Goal: Obtain resource: Download file/media

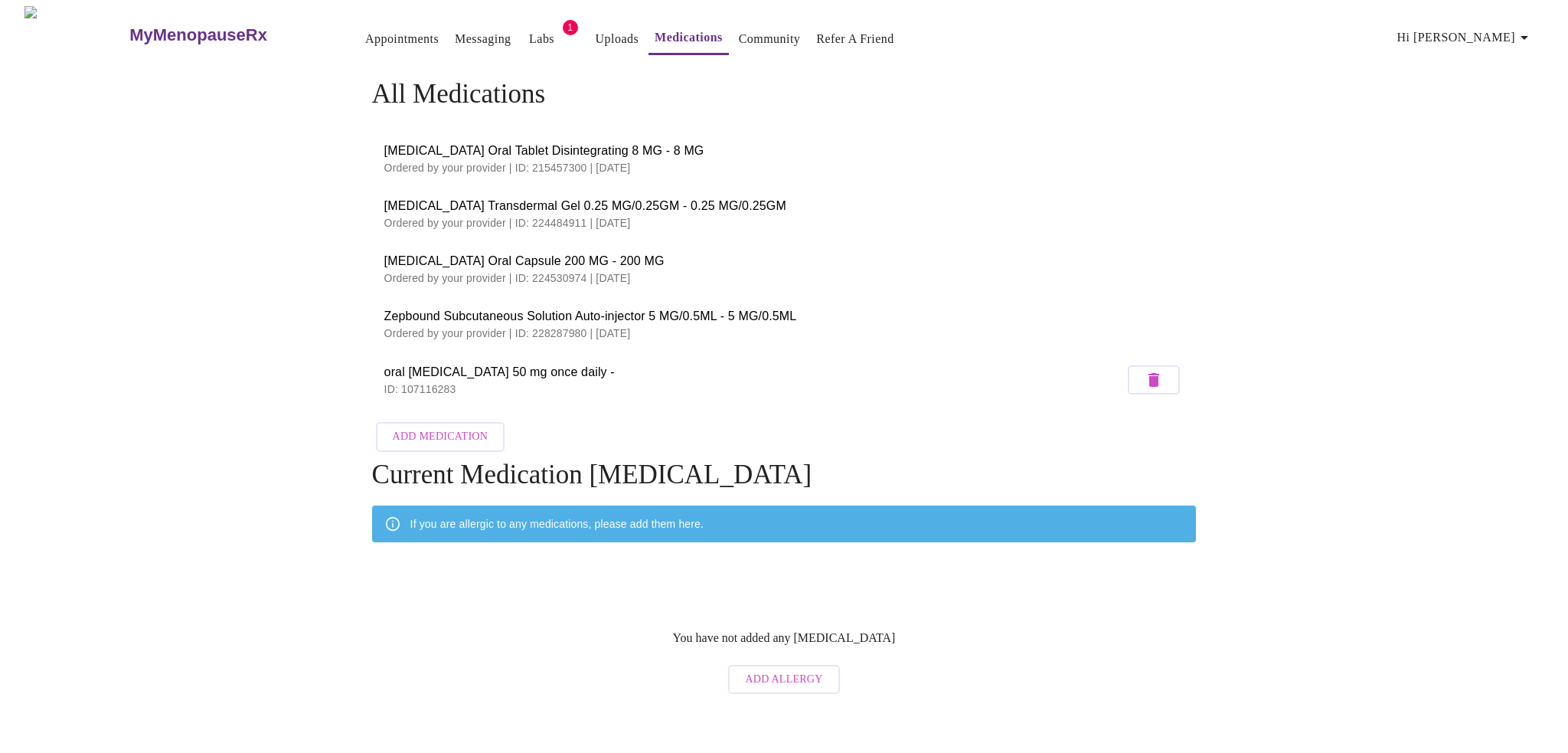
drag, startPoint x: 0, startPoint y: 0, endPoint x: 982, endPoint y: 244, distance: 1011.9
click at [982, 244] on li "Progesterone Oral Capsule 200 MG - 200 MG Ordered by your provider | ID: 224530…" at bounding box center [784, 269] width 825 height 55
click at [365, 36] on link "Appointments" at bounding box center [402, 39] width 74 height 22
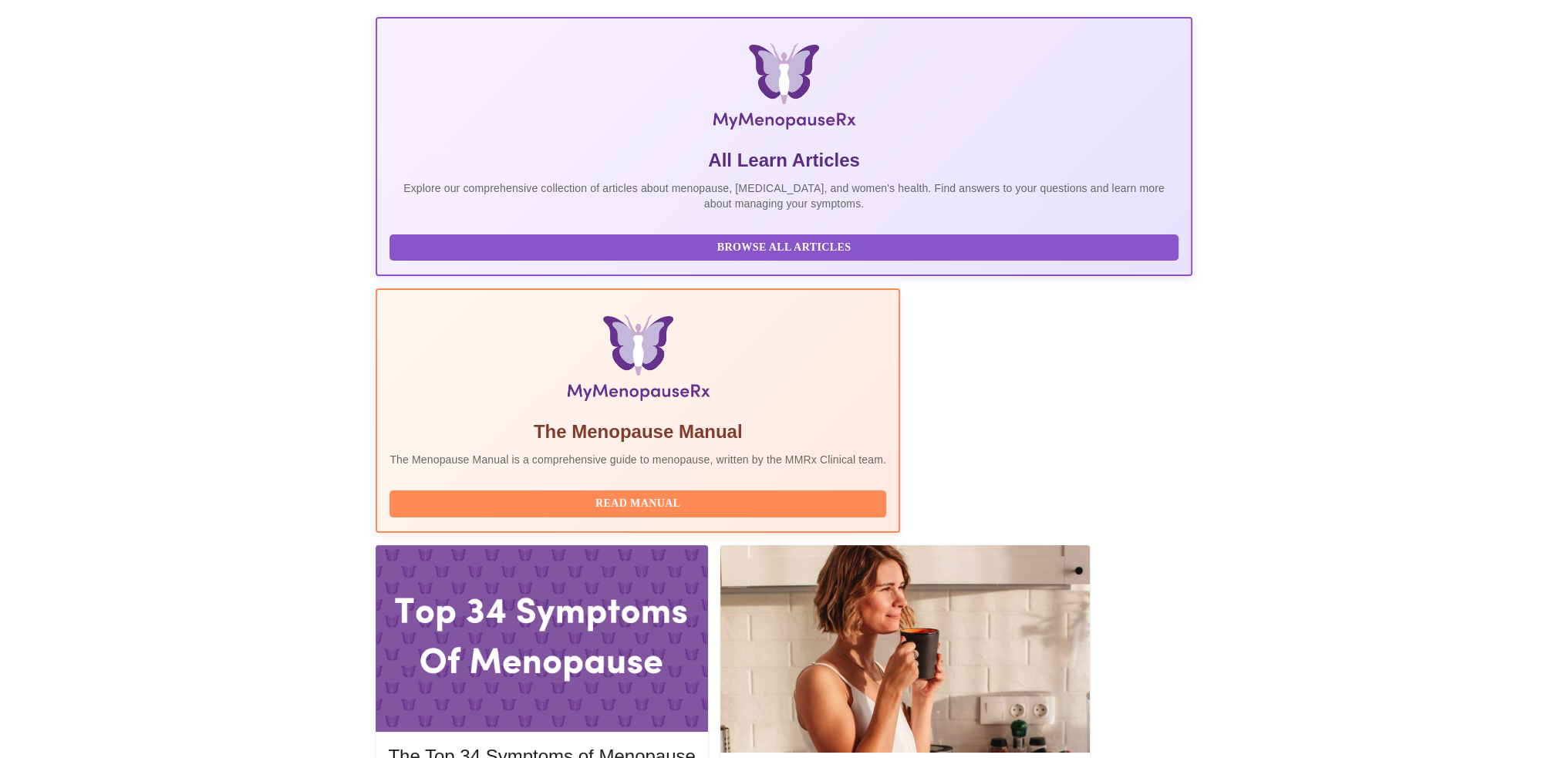
scroll to position [231, 0]
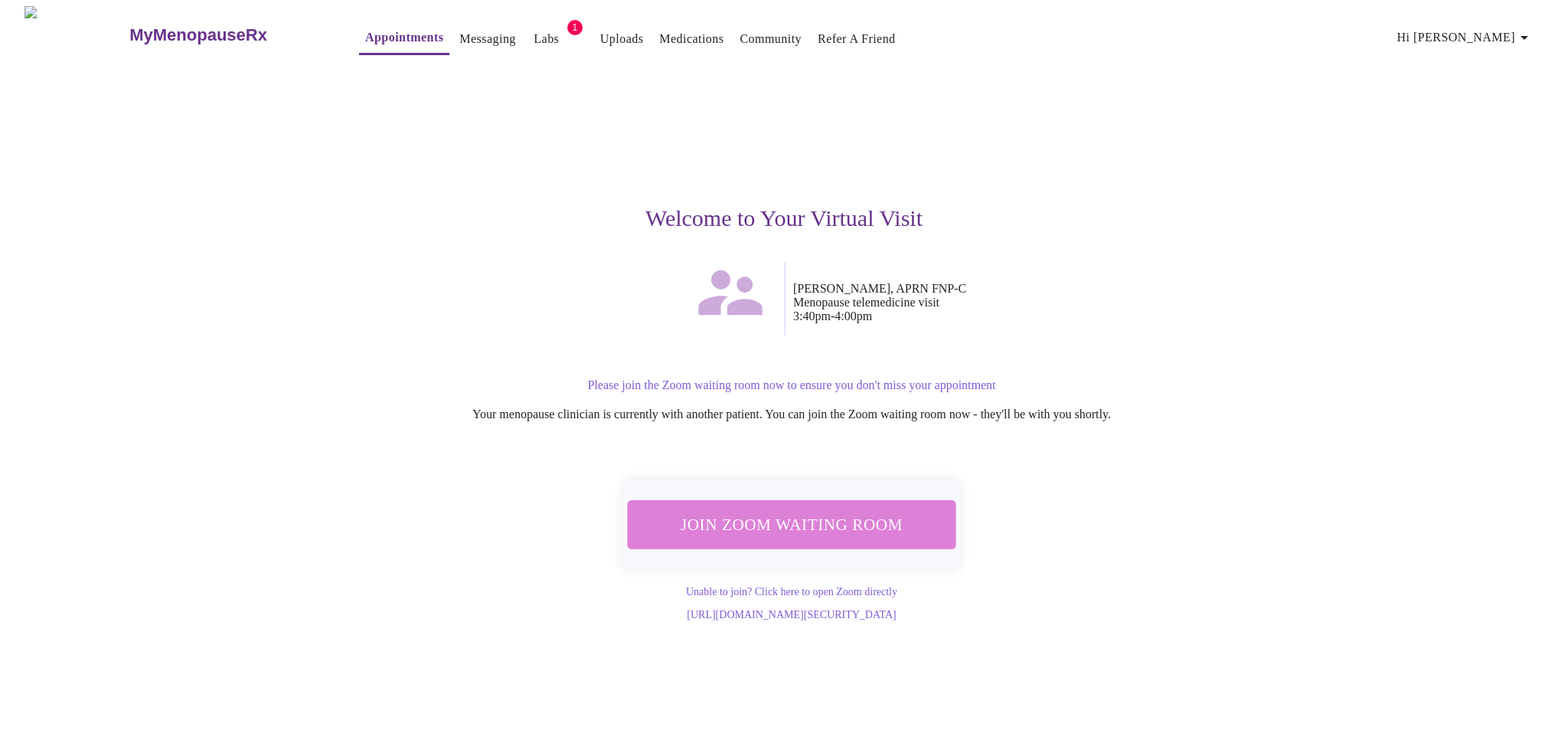
click at [839, 510] on span "Join Zoom Waiting Room" at bounding box center [791, 523] width 288 height 28
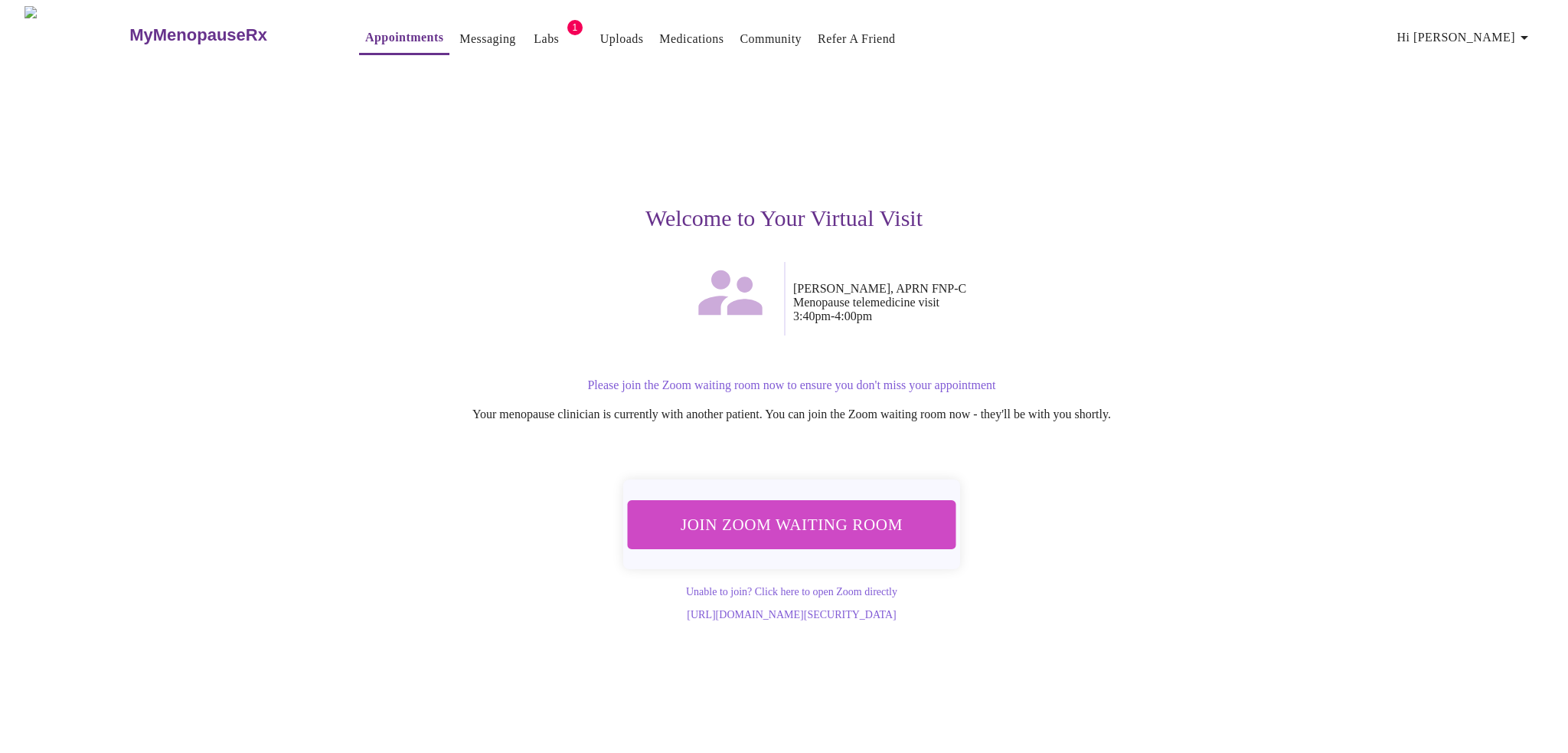
click at [722, 510] on span "Join Zoom Waiting Room" at bounding box center [791, 523] width 288 height 28
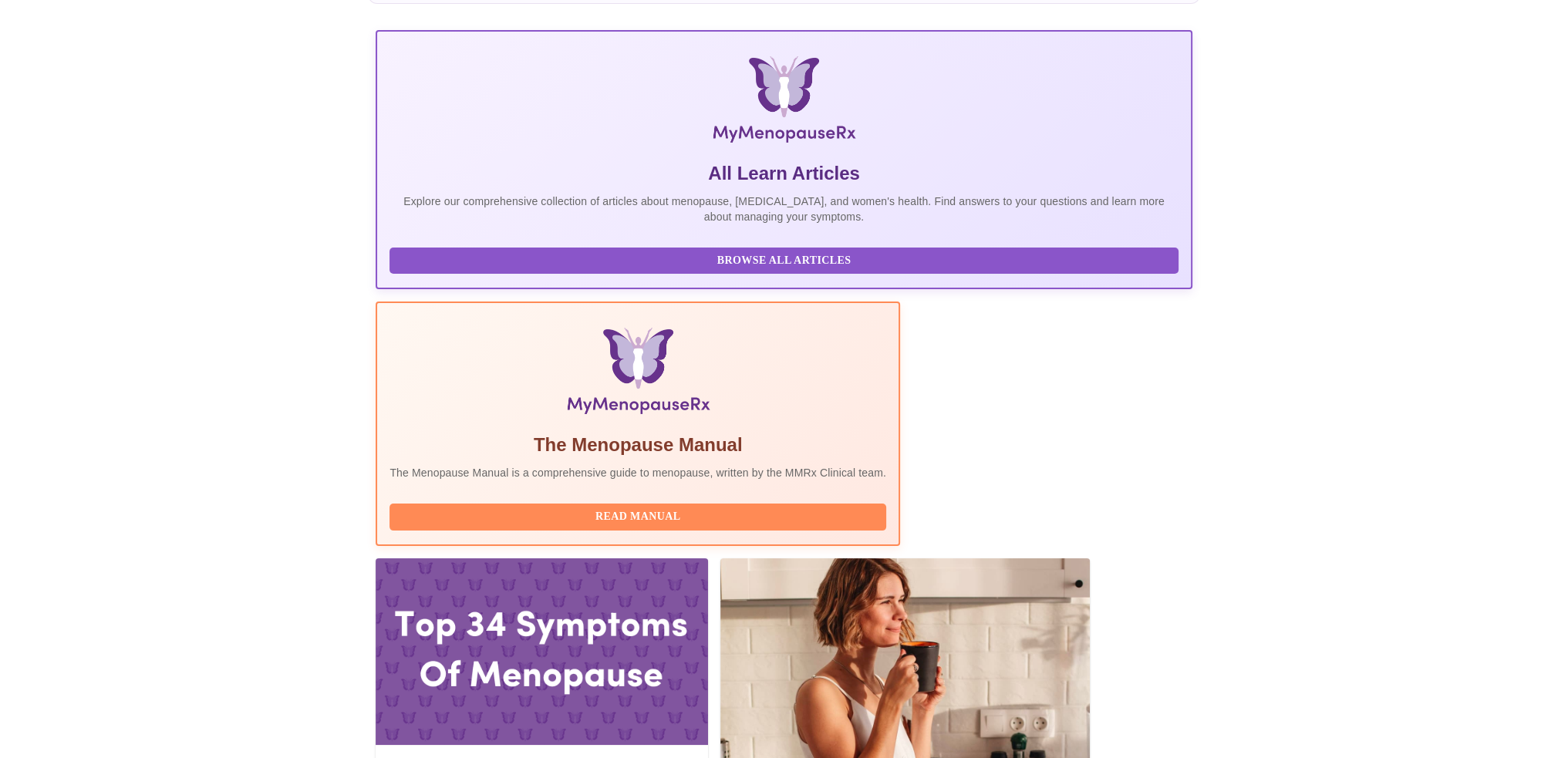
scroll to position [231, 0]
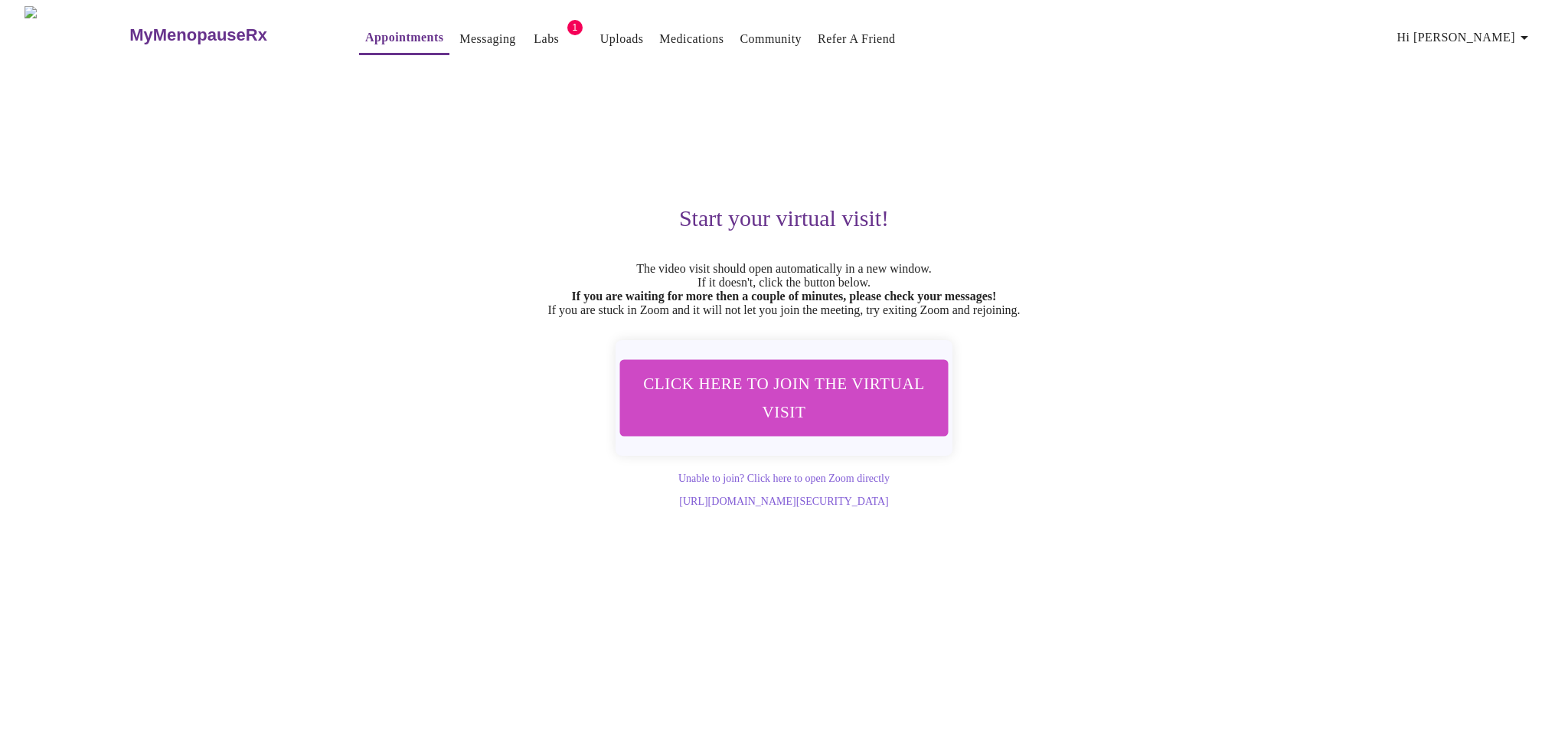
click at [367, 27] on link "Appointments" at bounding box center [405, 37] width 79 height 22
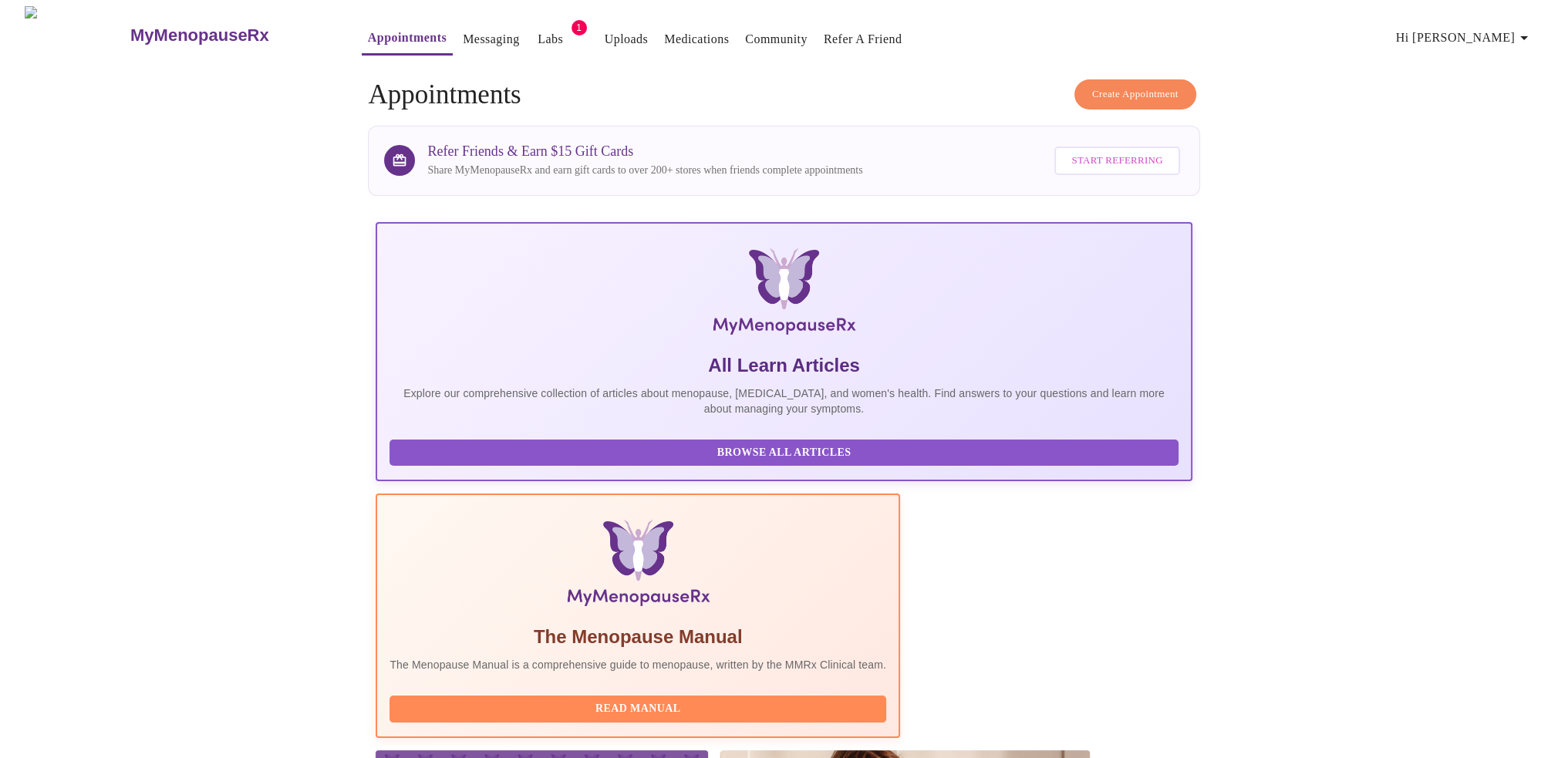
click at [538, 37] on link "Labs" at bounding box center [551, 40] width 26 height 22
click at [538, 34] on link "Labs" at bounding box center [551, 40] width 26 height 22
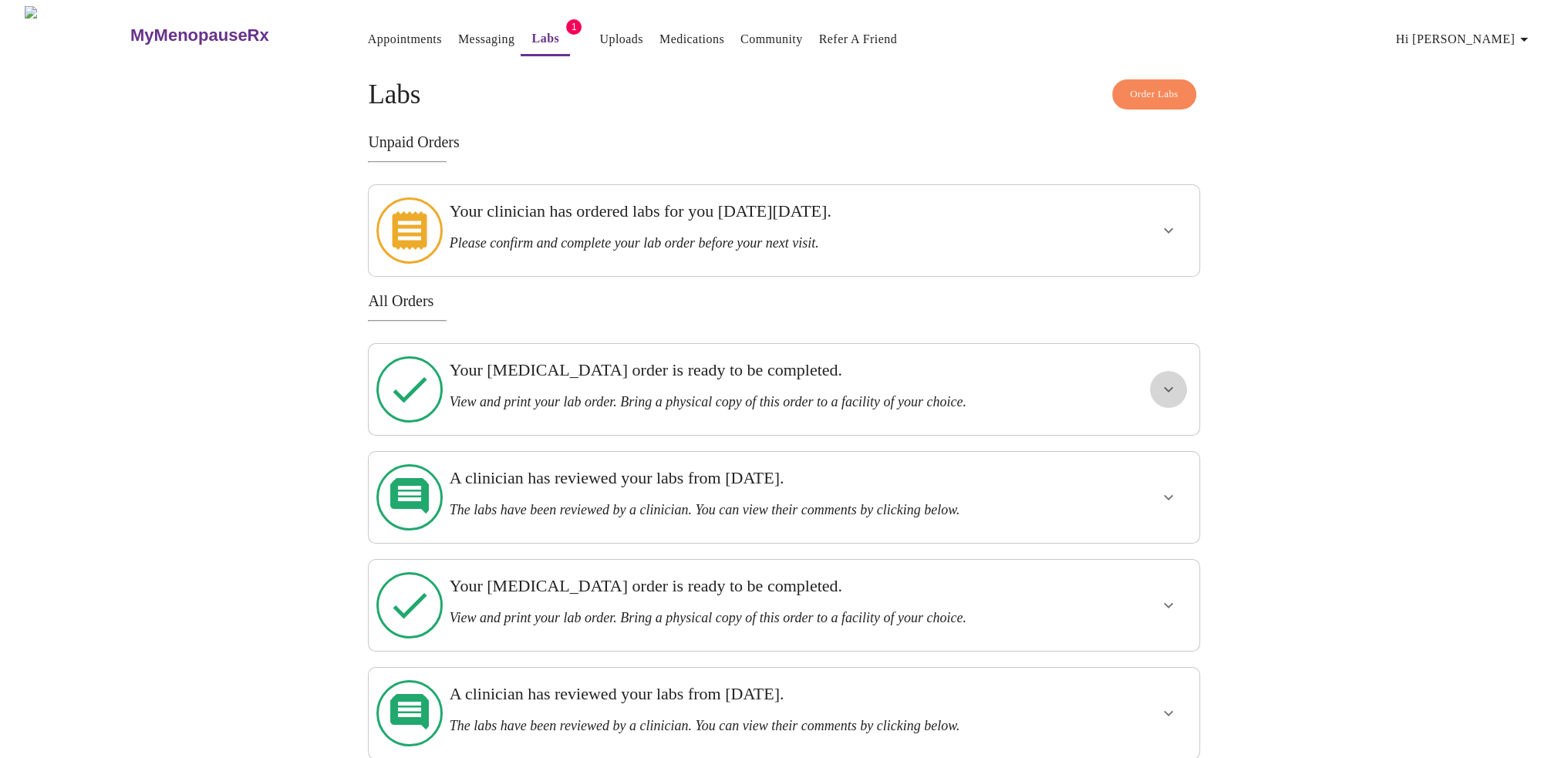
click at [1164, 380] on icon "show more" at bounding box center [1168, 389] width 19 height 19
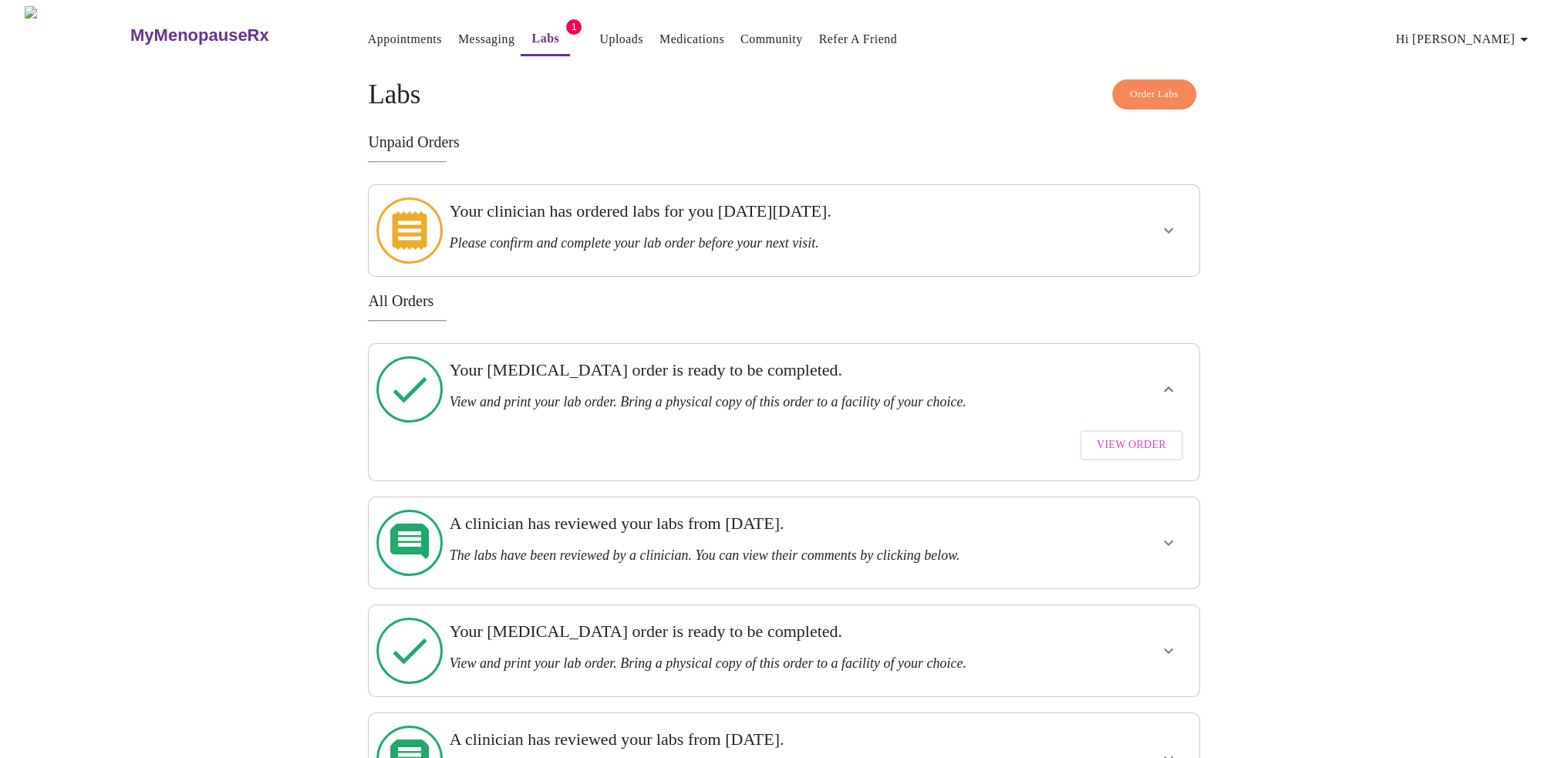
click at [1143, 436] on span "View Order" at bounding box center [1131, 445] width 69 height 19
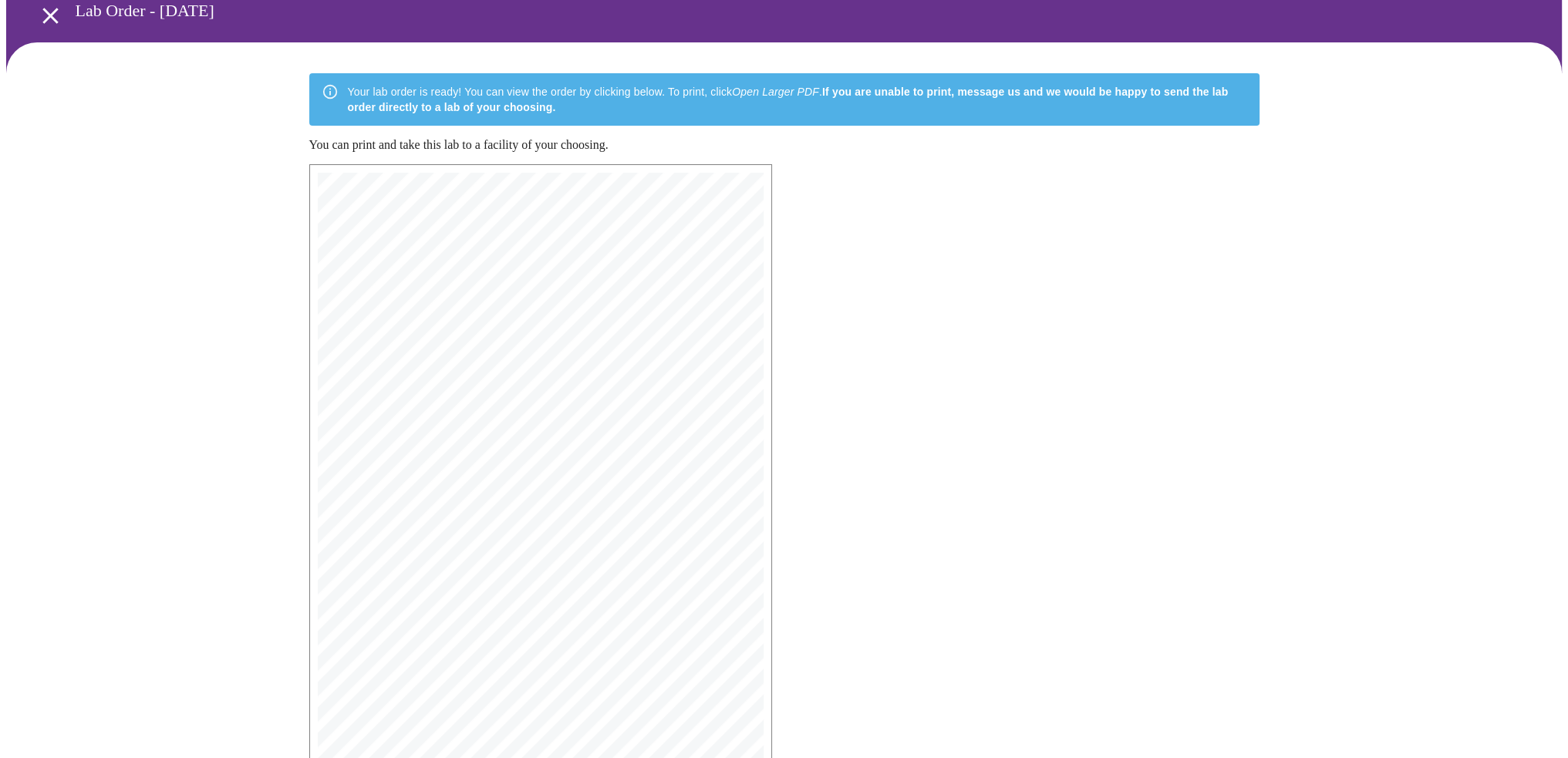
scroll to position [195, 0]
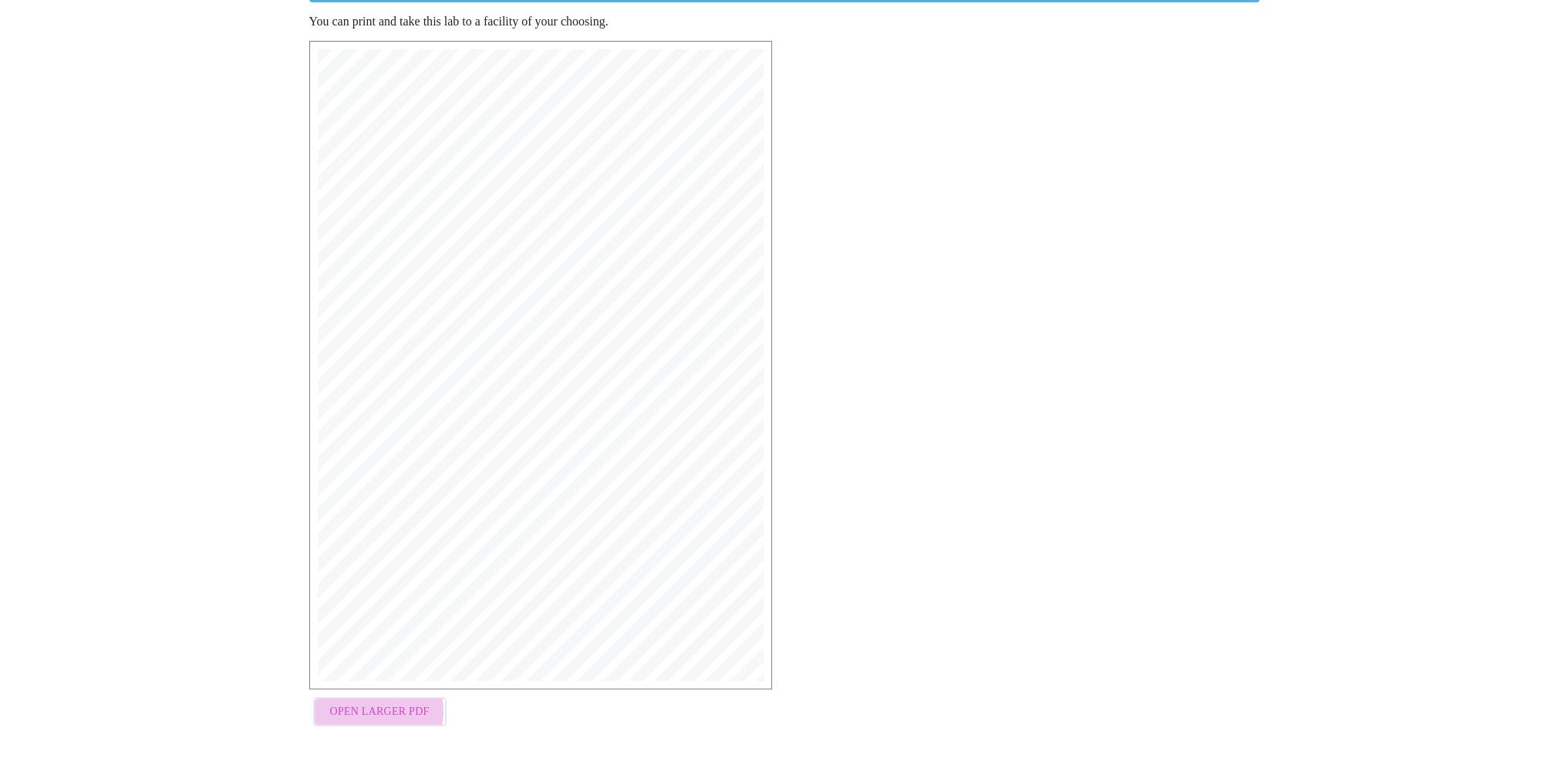
click at [364, 705] on span "Open Larger PDF" at bounding box center [380, 712] width 100 height 19
click at [227, 295] on div "Your lab order is ready! You can view the order by clicking below. To print, cl…" at bounding box center [783, 342] width 1555 height 846
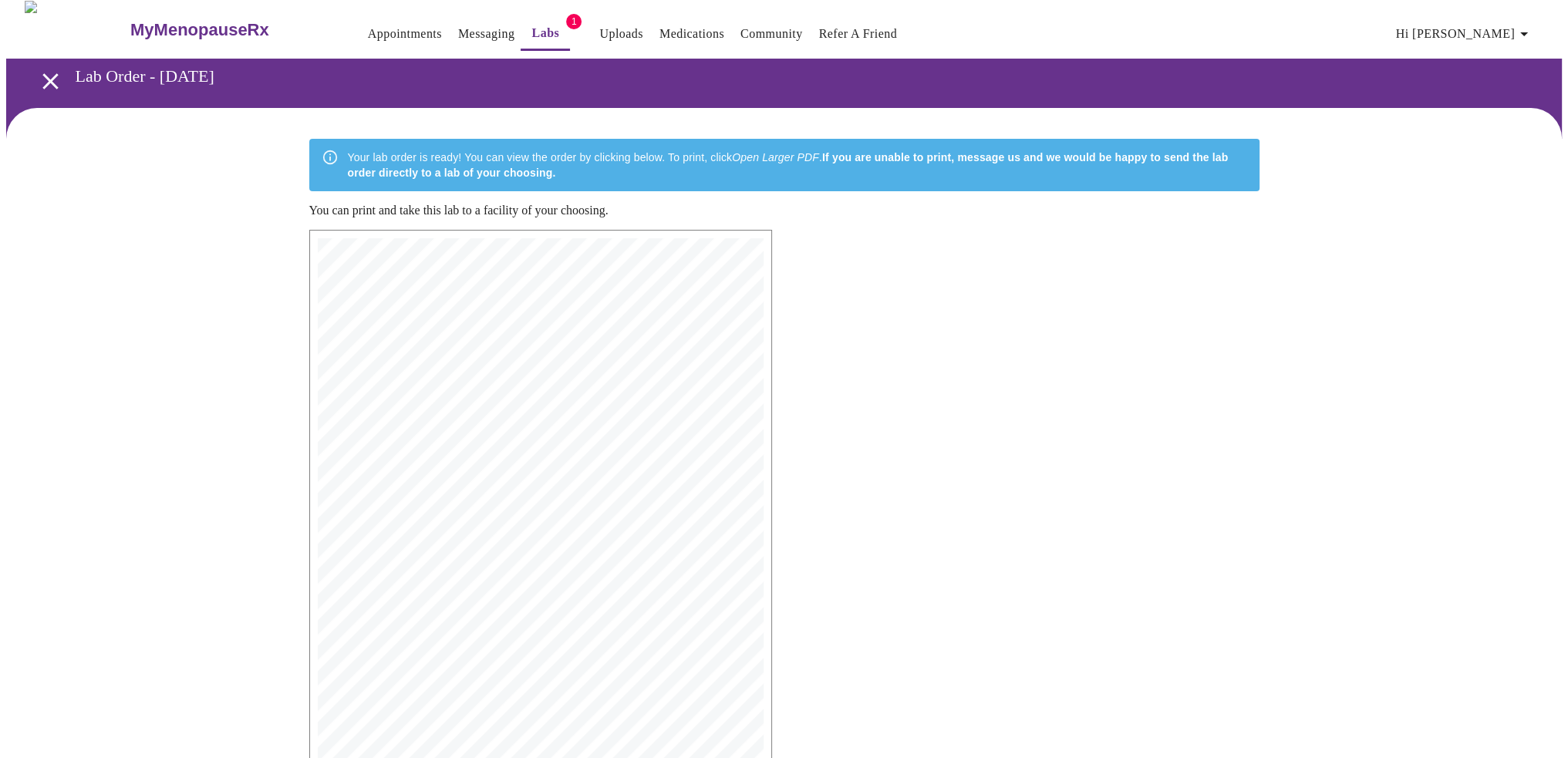
scroll to position [0, 0]
